Goal: Task Accomplishment & Management: Manage account settings

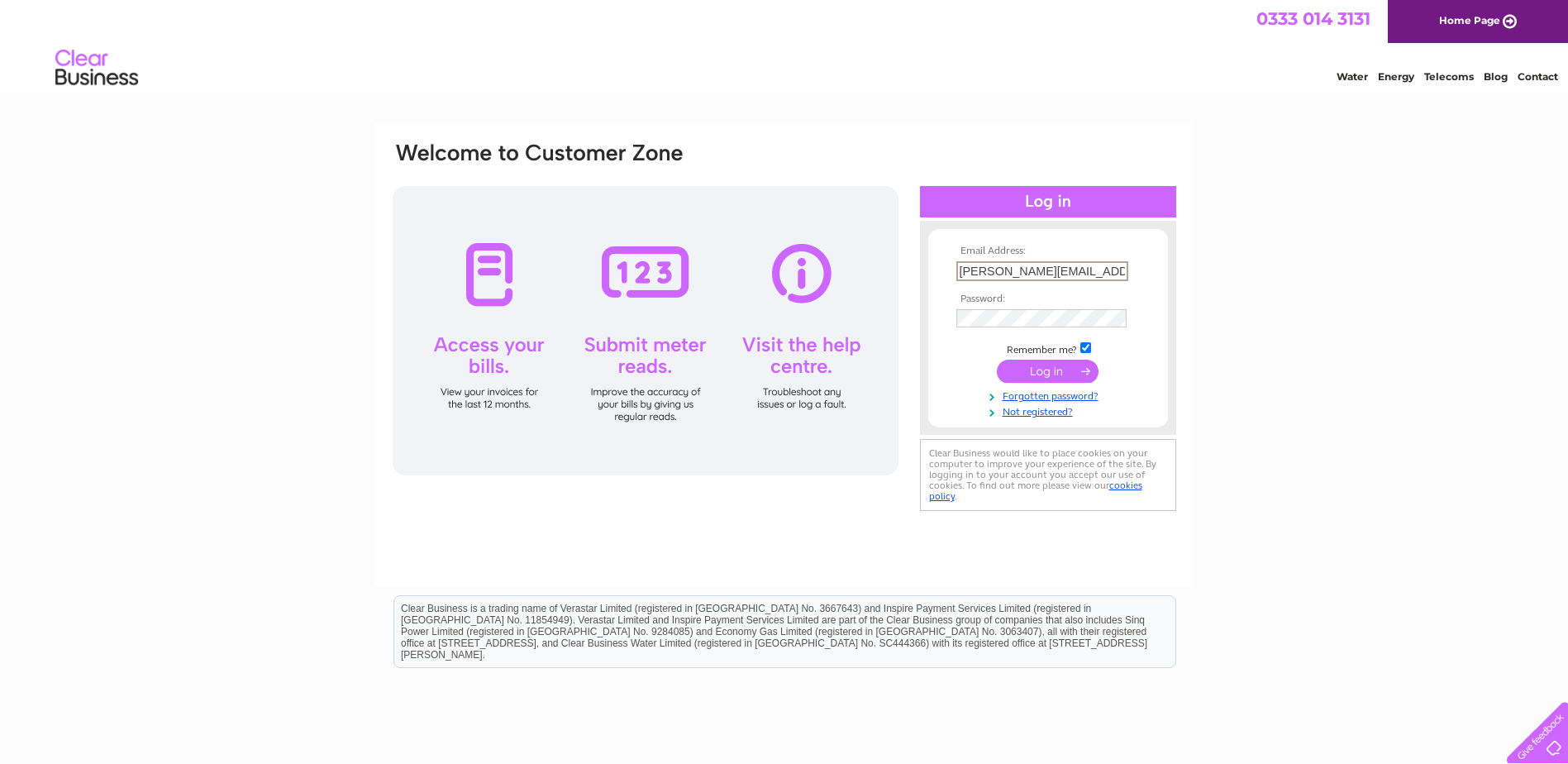
click at [1101, 270] on input "[PERSON_NAME][EMAIL_ADDRESS][DOMAIN_NAME]" at bounding box center [1042, 270] width 172 height 19
type input "[EMAIL_ADDRESS][DOMAIN_NAME]"
click at [1036, 367] on input "submit" at bounding box center [1047, 369] width 102 height 23
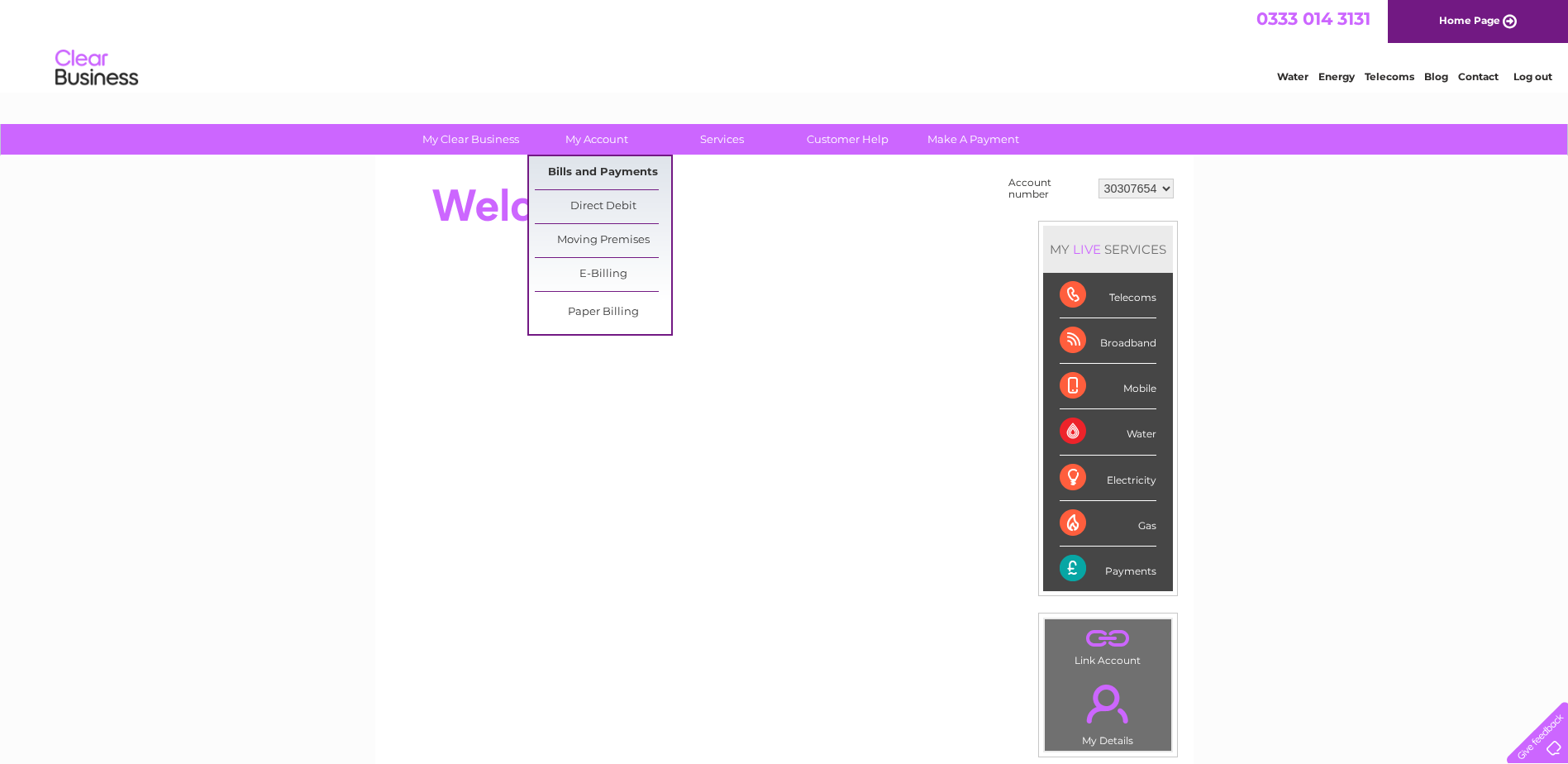
click at [593, 167] on link "Bills and Payments" at bounding box center [602, 173] width 136 height 33
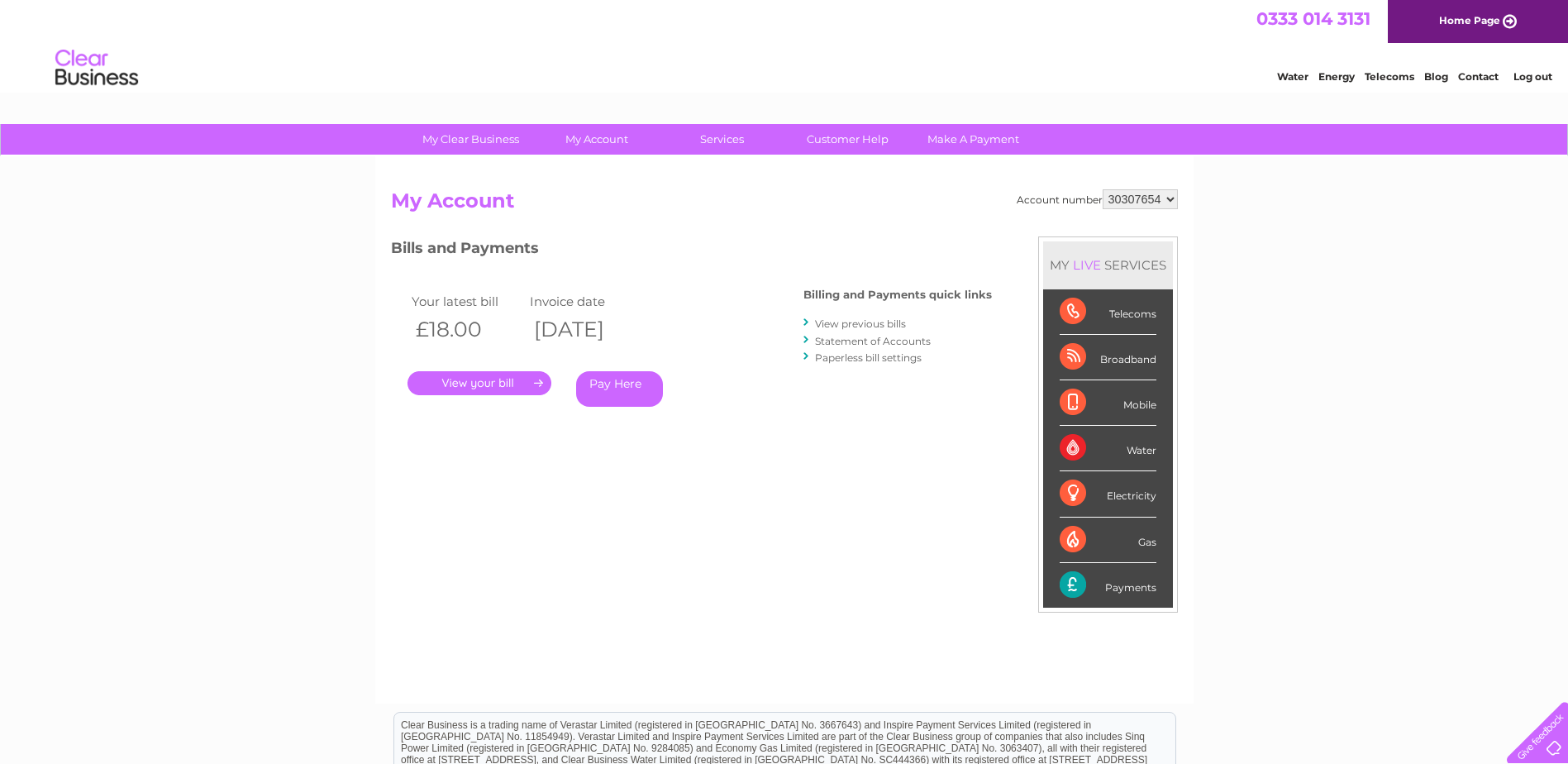
click at [518, 384] on link "." at bounding box center [479, 383] width 144 height 24
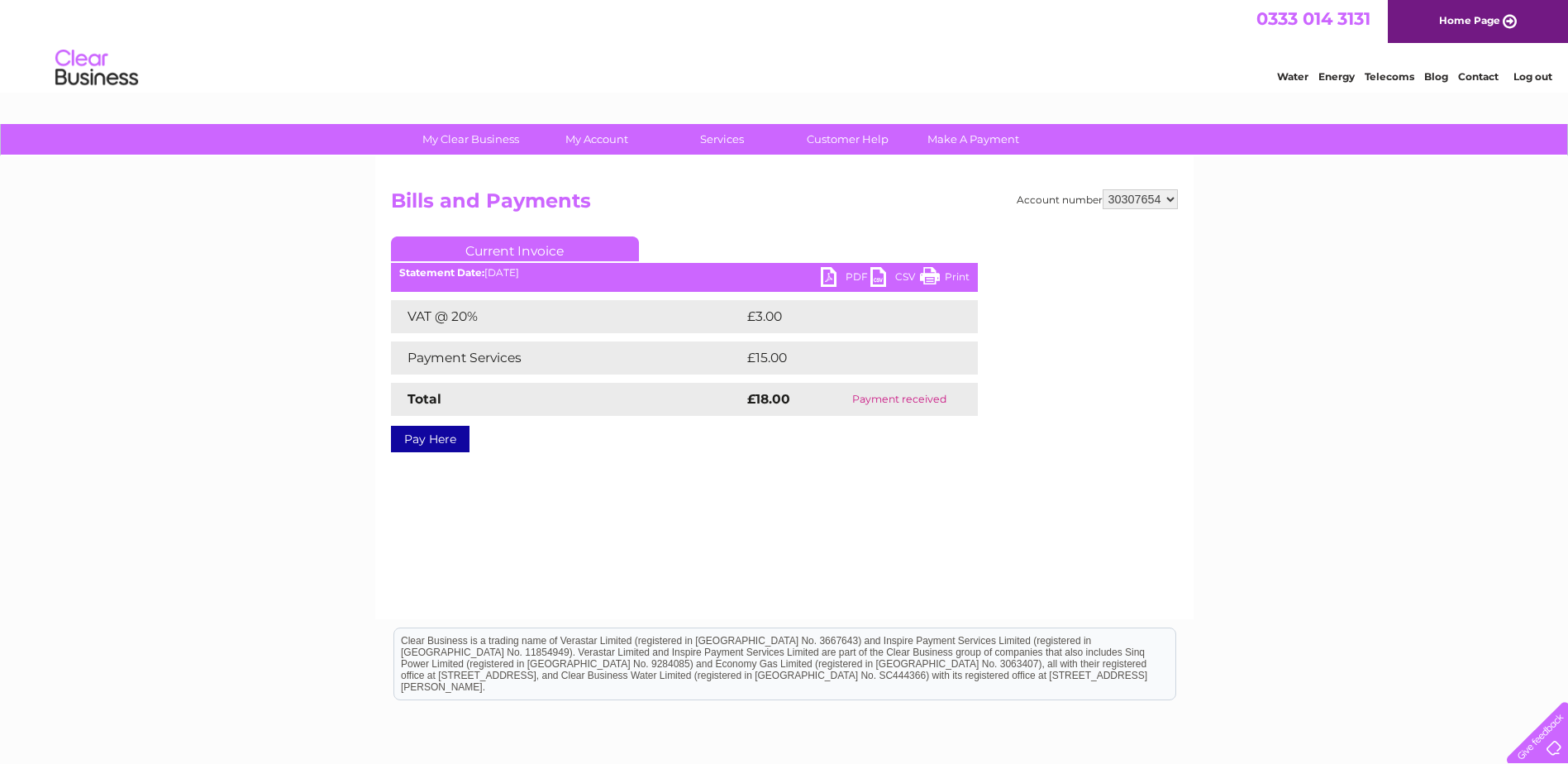
click at [832, 273] on link "PDF" at bounding box center [845, 279] width 49 height 24
